Goal: Information Seeking & Learning: Check status

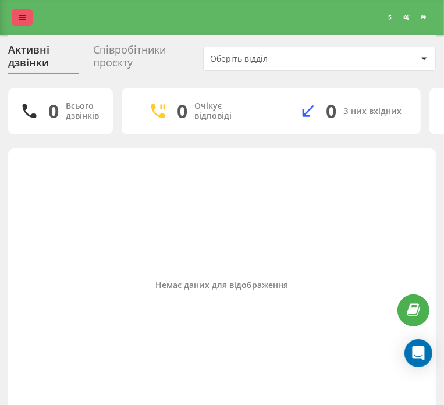
click at [26, 18] on link at bounding box center [22, 17] width 21 height 16
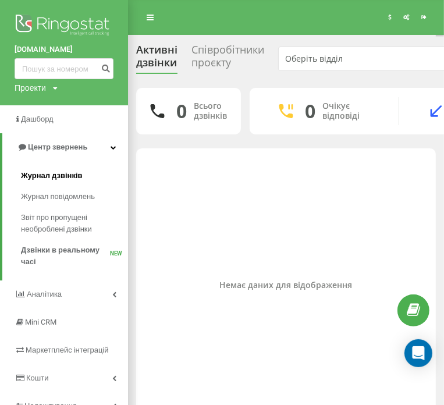
click at [47, 170] on span "Журнал дзвінків" at bounding box center [52, 176] width 62 height 12
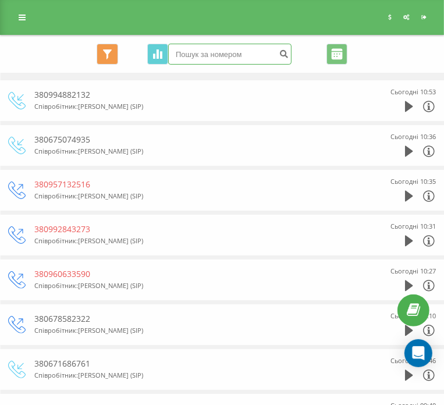
paste input "097 906 45 34"
type input "097 906 45 34"
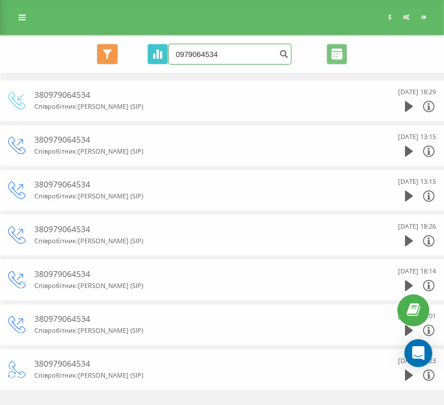
drag, startPoint x: 241, startPoint y: 54, endPoint x: 168, endPoint y: 55, distance: 73.4
click at [136, 53] on div "Всі дзвінки Основний Графік 0979064534 Експорт .csv .xls .xlsx 22.06.2025 - 22.…" at bounding box center [222, 54] width 428 height 21
paste input "38 (098) 247-29-00"
drag, startPoint x: 247, startPoint y: 54, endPoint x: 163, endPoint y: 53, distance: 83.8
click at [163, 53] on div "Всі дзвінки Основний Графік 38 (098) 247-29-00 Експорт .csv .xls .xlsx 22.06.20…" at bounding box center [222, 54] width 428 height 21
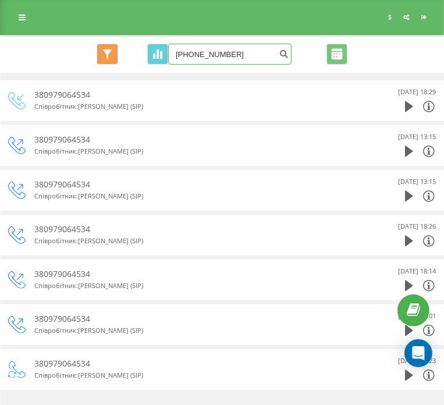
paste input "09824729"
type input "380982472900"
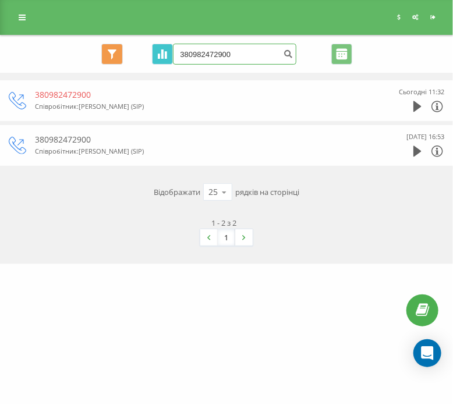
drag, startPoint x: 254, startPoint y: 51, endPoint x: 164, endPoint y: 44, distance: 91.1
click at [164, 44] on div "Всі дзвінки Основний Графік 380982472900 Експорт .csv .xls .xlsx 22.06.2025 - 2…" at bounding box center [226, 54] width 435 height 21
paste input "50924214"
type input "380509242140"
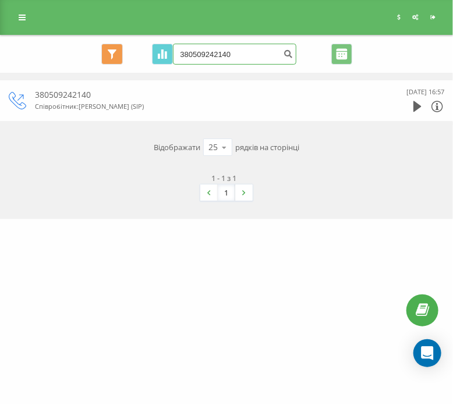
drag, startPoint x: 263, startPoint y: 57, endPoint x: 189, endPoint y: 55, distance: 74.5
click at [154, 55] on div "Всі дзвінки Основний Графік 380509242140 Експорт .csv .xls .xlsx [DATE] - [DATE]" at bounding box center [226, 54] width 435 height 21
paste input "673823977"
type input "380673823977"
